Goal: Information Seeking & Learning: Learn about a topic

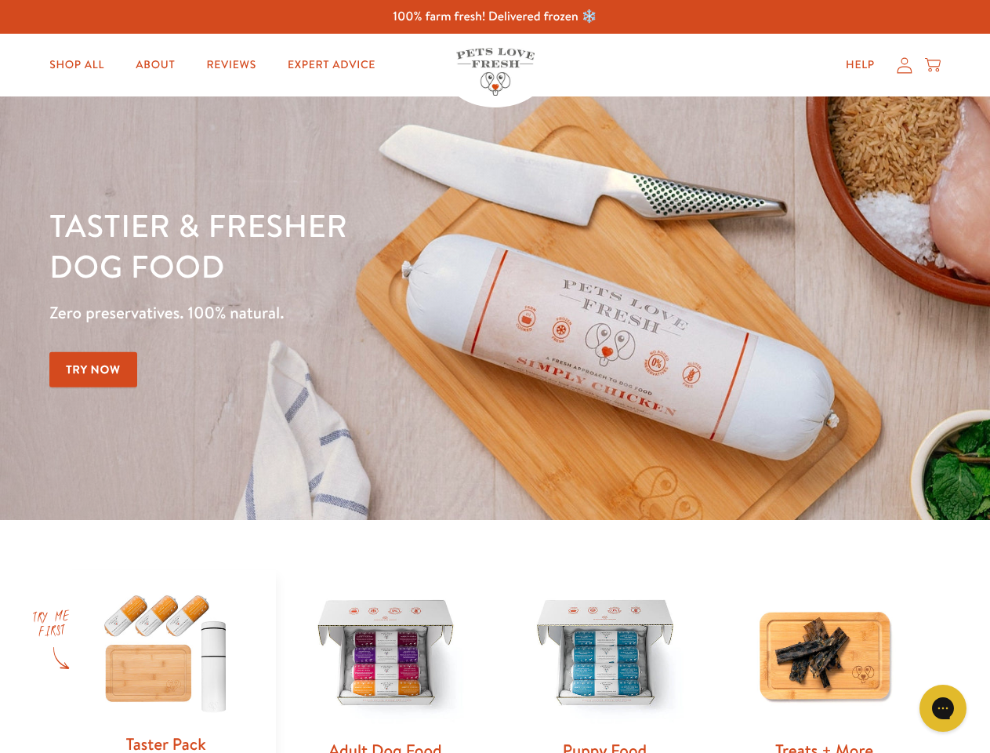
click at [495, 376] on div "Tastier & fresher dog food Zero preservatives. 100% natural. Try Now" at bounding box center [346, 308] width 594 height 207
click at [943, 708] on icon "Open gorgias live chat" at bounding box center [942, 707] width 15 height 15
